Goal: Task Accomplishment & Management: Manage account settings

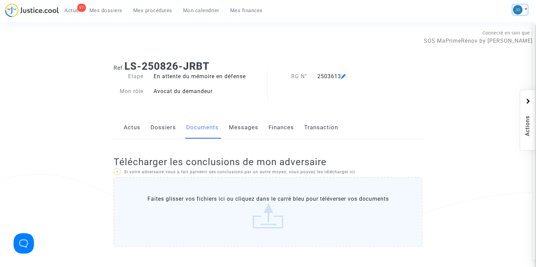
click at [522, 6] on button at bounding box center [519, 10] width 15 height 10
click at [491, 34] on link "Changer de compte" at bounding box center [492, 34] width 68 height 11
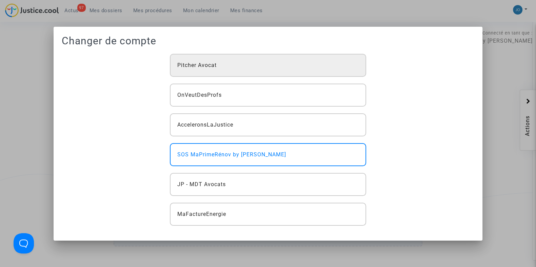
click at [275, 74] on div "Pitcher Avocat" at bounding box center [268, 65] width 196 height 23
